Goal: Transaction & Acquisition: Purchase product/service

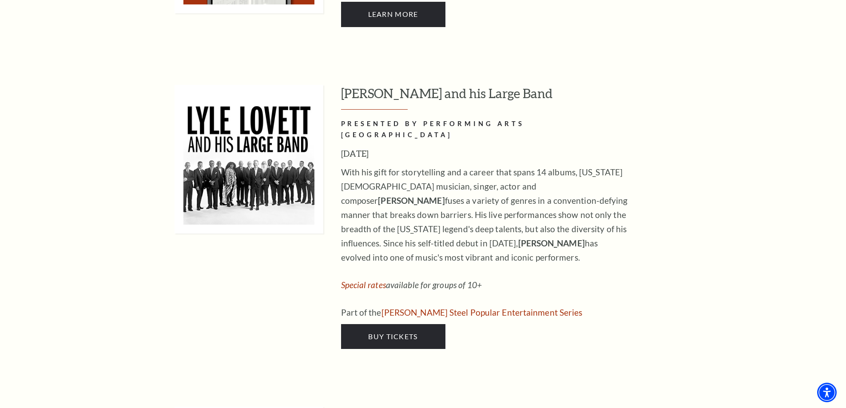
scroll to position [844, 0]
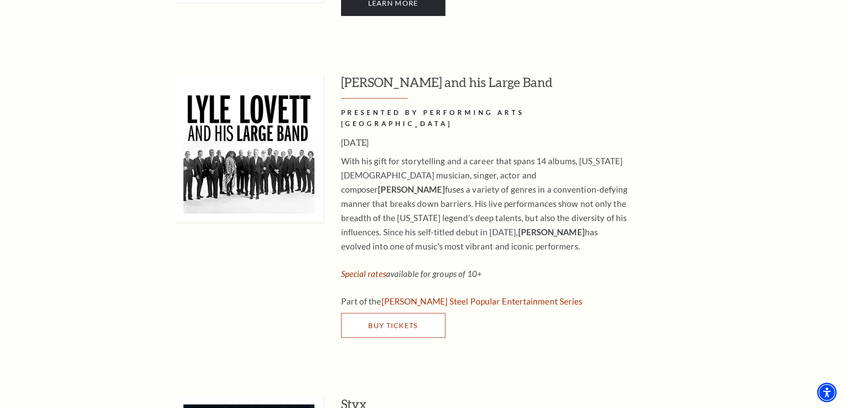
click at [438, 313] on link "Buy Tickets" at bounding box center [393, 325] width 104 height 25
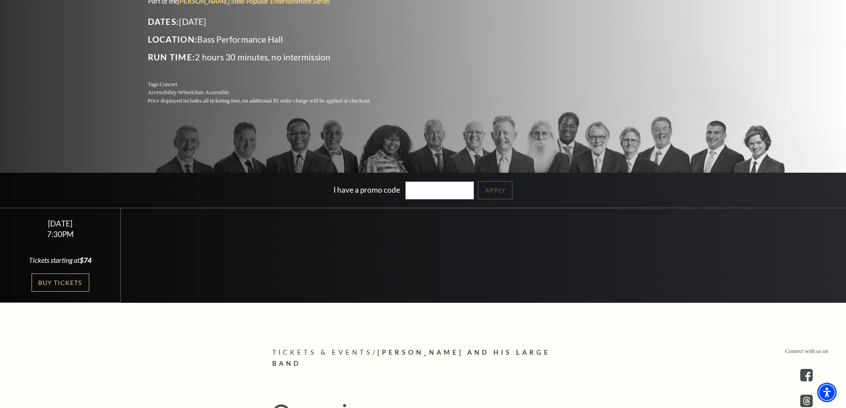
scroll to position [44, 0]
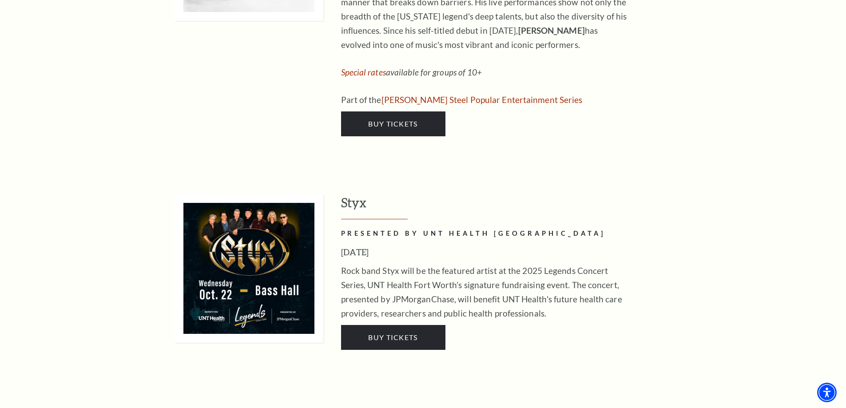
scroll to position [1053, 0]
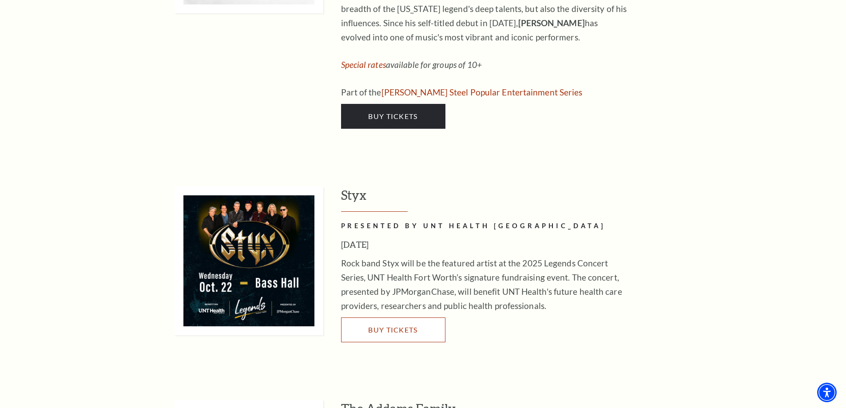
click at [432, 317] on link "Buy Tickets" at bounding box center [393, 329] width 104 height 25
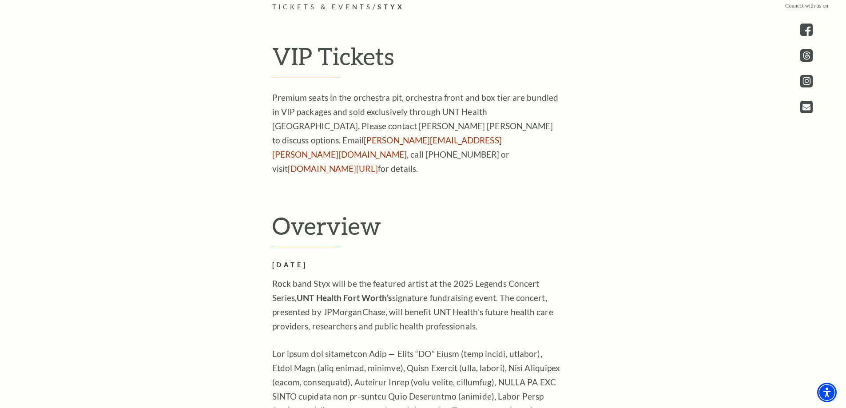
scroll to position [400, 0]
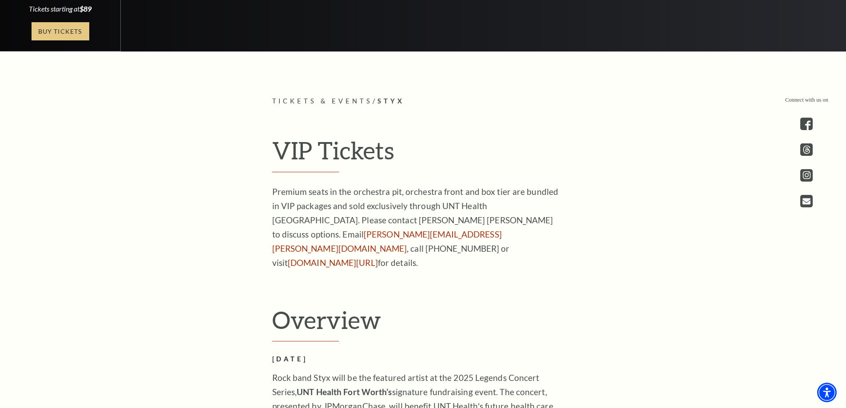
click at [82, 33] on link "Buy Tickets" at bounding box center [61, 31] width 58 height 18
